Goal: Find contact information: Find contact information

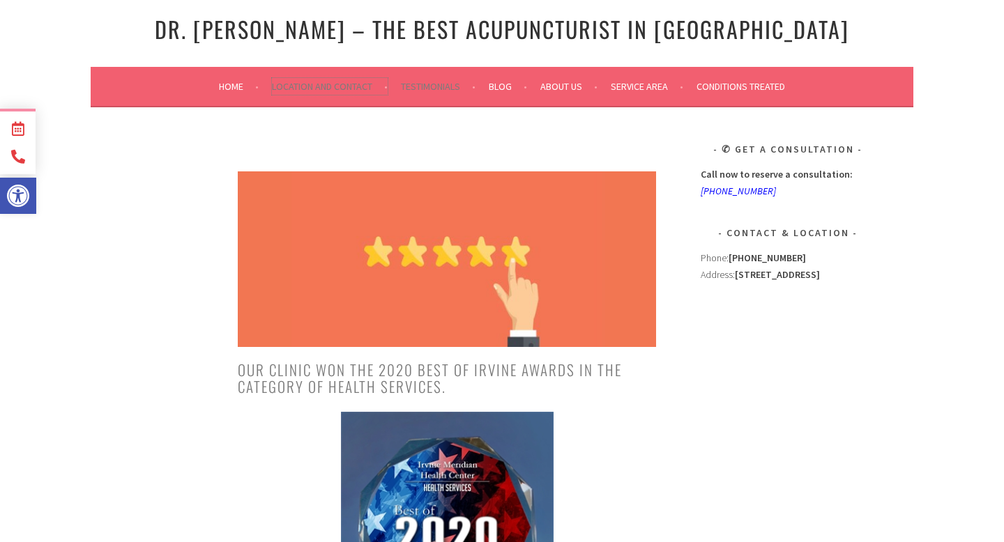
click at [321, 79] on link "Location and Contact" at bounding box center [330, 86] width 116 height 17
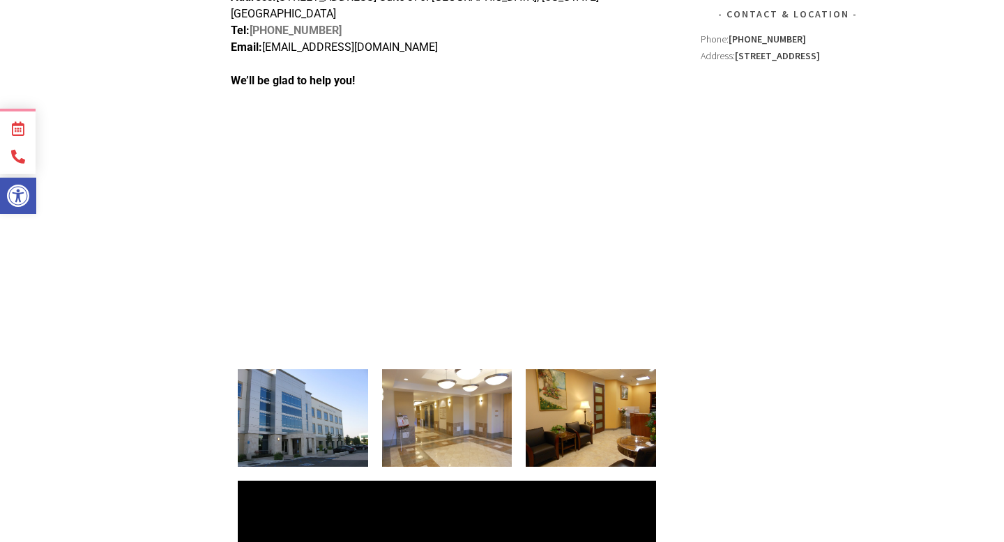
scroll to position [231, 0]
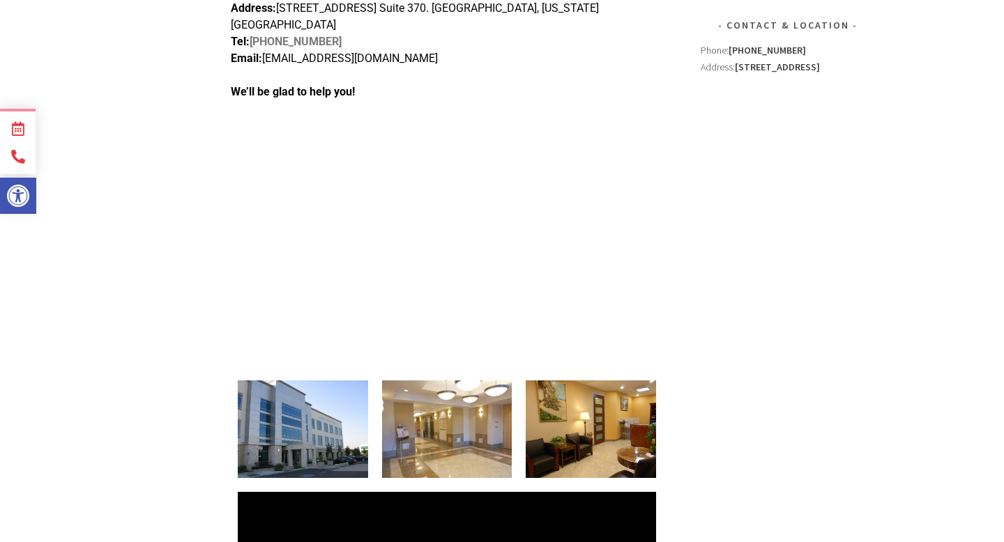
click at [288, 380] on img at bounding box center [303, 429] width 130 height 98
click at [323, 387] on img at bounding box center [303, 429] width 130 height 98
click at [322, 385] on img at bounding box center [303, 429] width 130 height 98
click at [339, 396] on img at bounding box center [303, 429] width 130 height 98
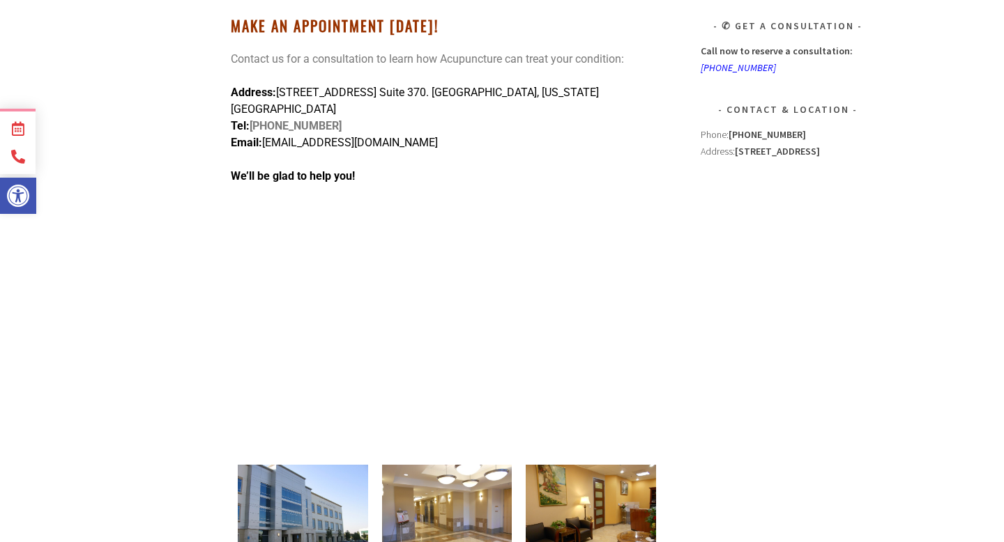
scroll to position [0, 0]
